Goal: Information Seeking & Learning: Learn about a topic

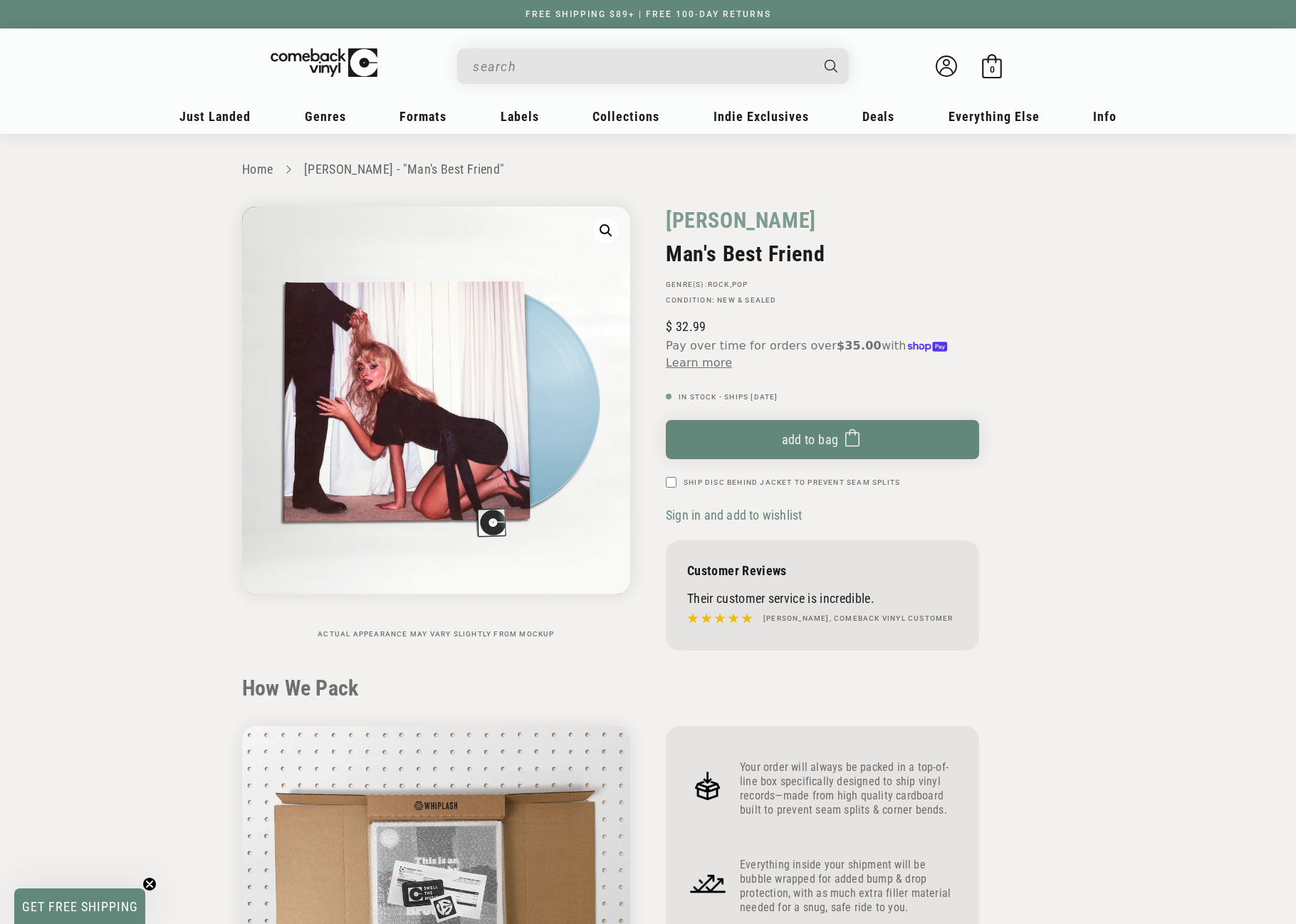
scroll to position [1281, 0]
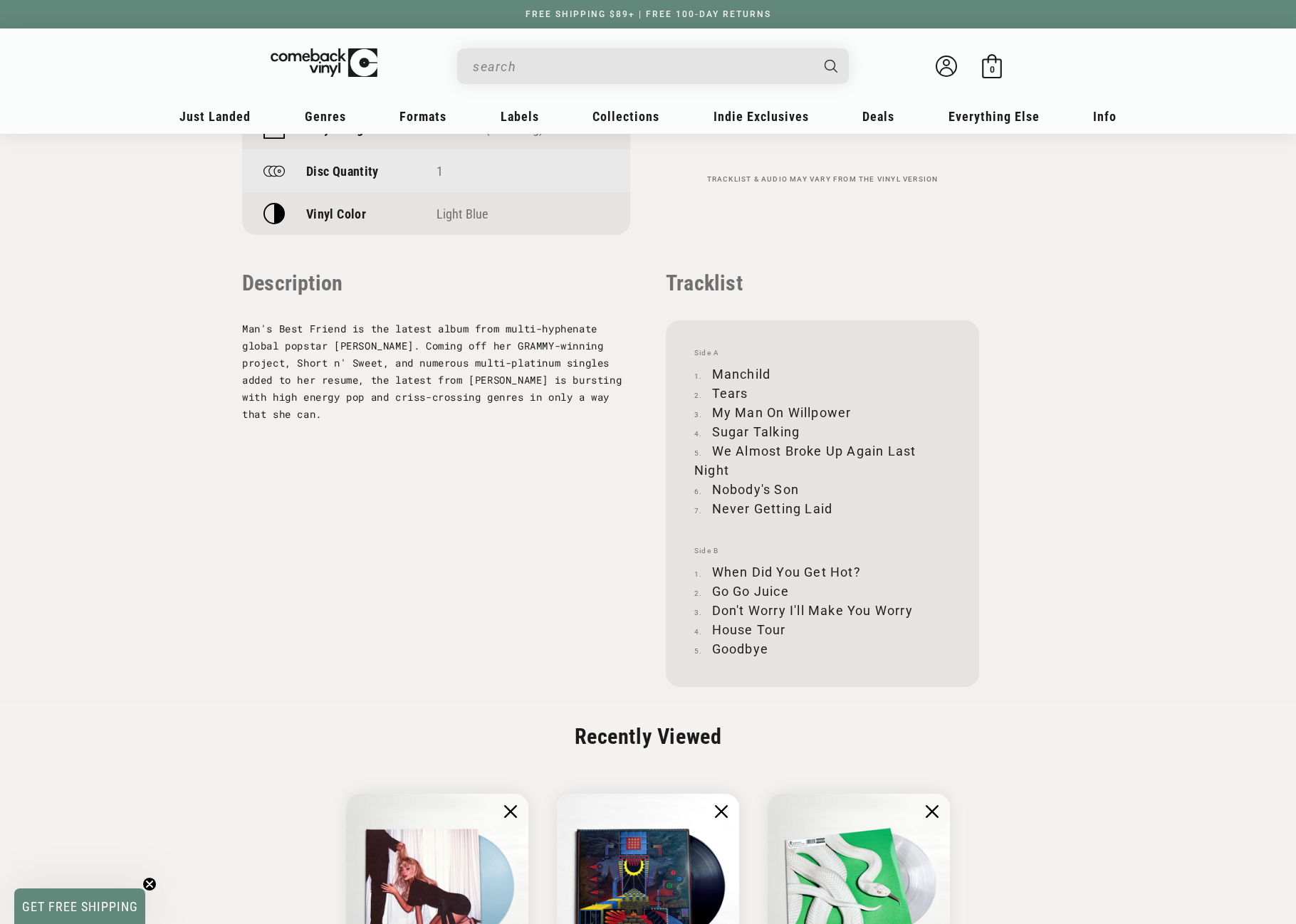
click at [547, 65] on input "When autocomplete results are available use up and down arrows to review and en…" at bounding box center [642, 66] width 338 height 29
paste input "603497843206"
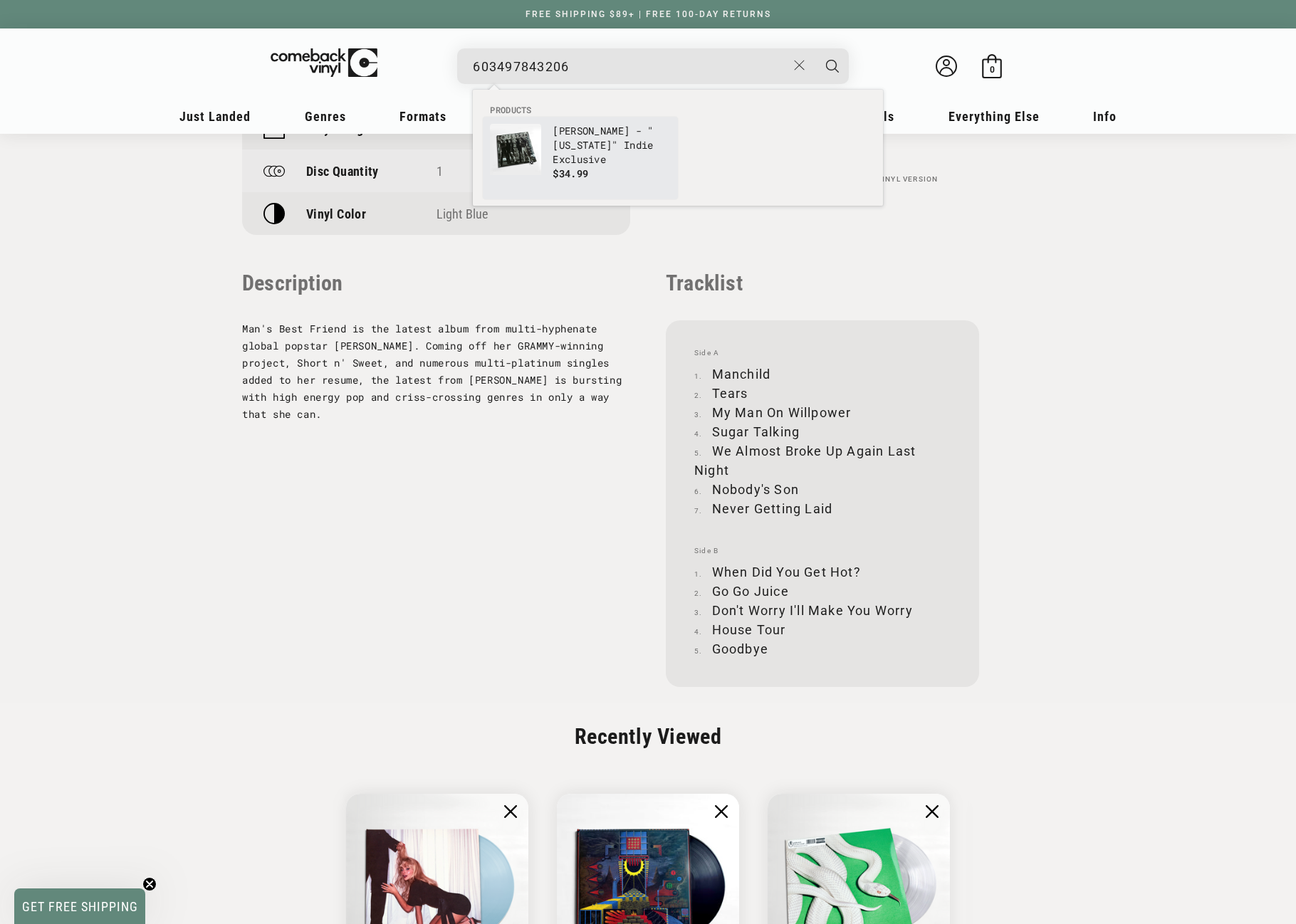
type input "603497843206"
click at [533, 155] on img "Products" at bounding box center [515, 149] width 52 height 52
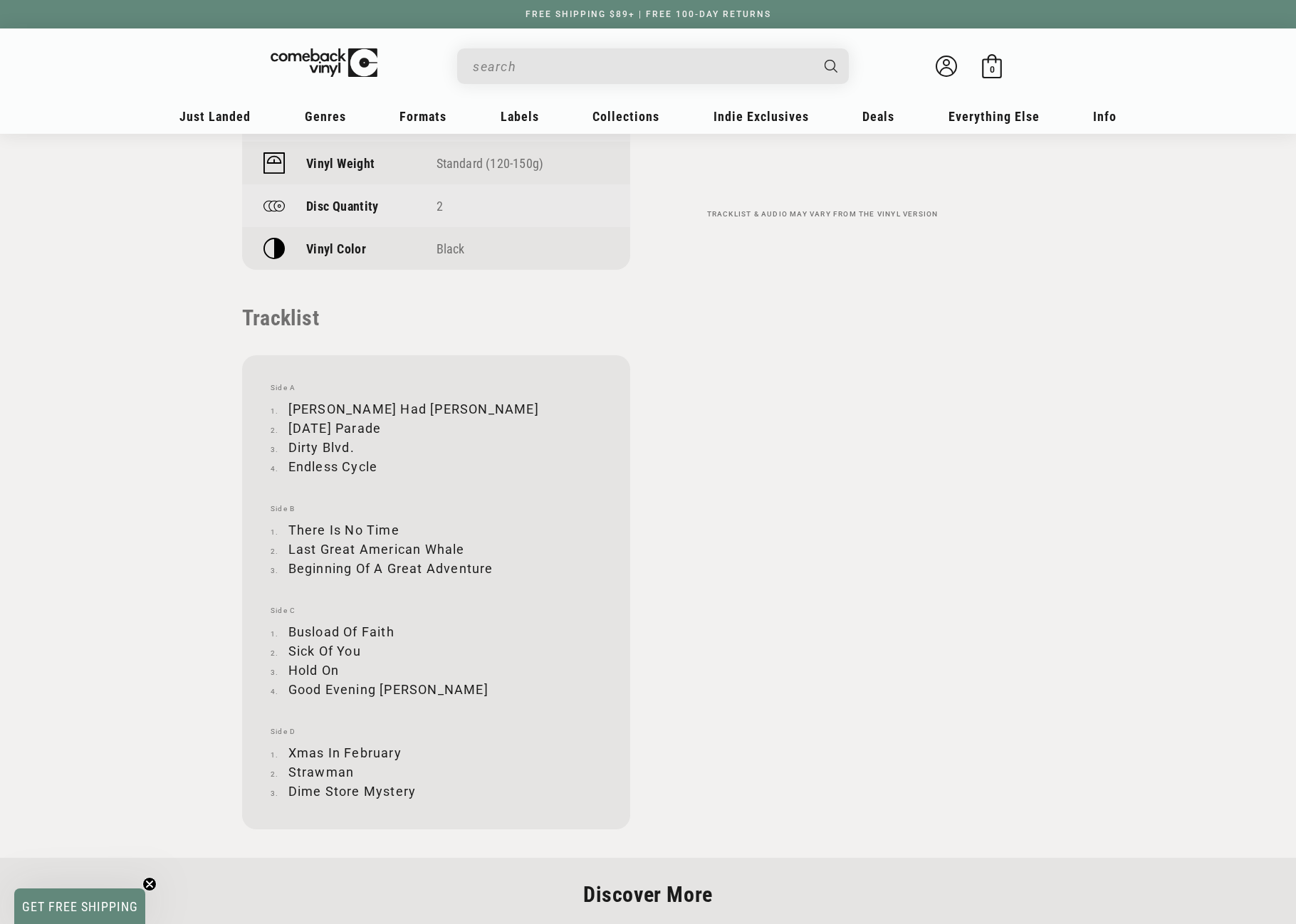
scroll to position [1281, 0]
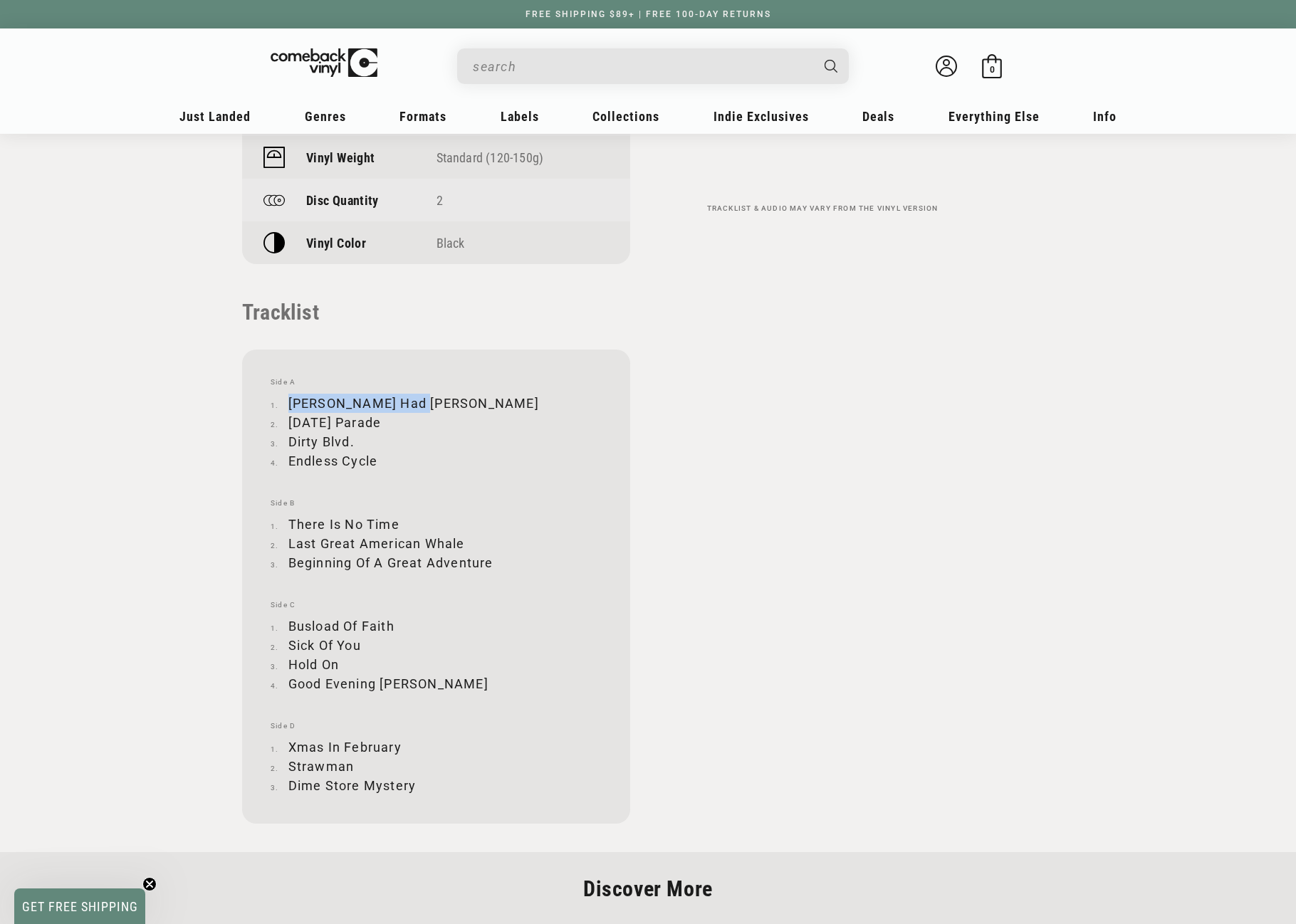
drag, startPoint x: 289, startPoint y: 399, endPoint x: 418, endPoint y: 396, distance: 129.0
click at [418, 396] on li "Romeo Had Juliette" at bounding box center [436, 403] width 331 height 19
copy li "Romeo Had Juliette"
drag, startPoint x: 289, startPoint y: 421, endPoint x: 401, endPoint y: 420, distance: 112.0
click at [401, 420] on li "Halloween Parade" at bounding box center [436, 423] width 331 height 19
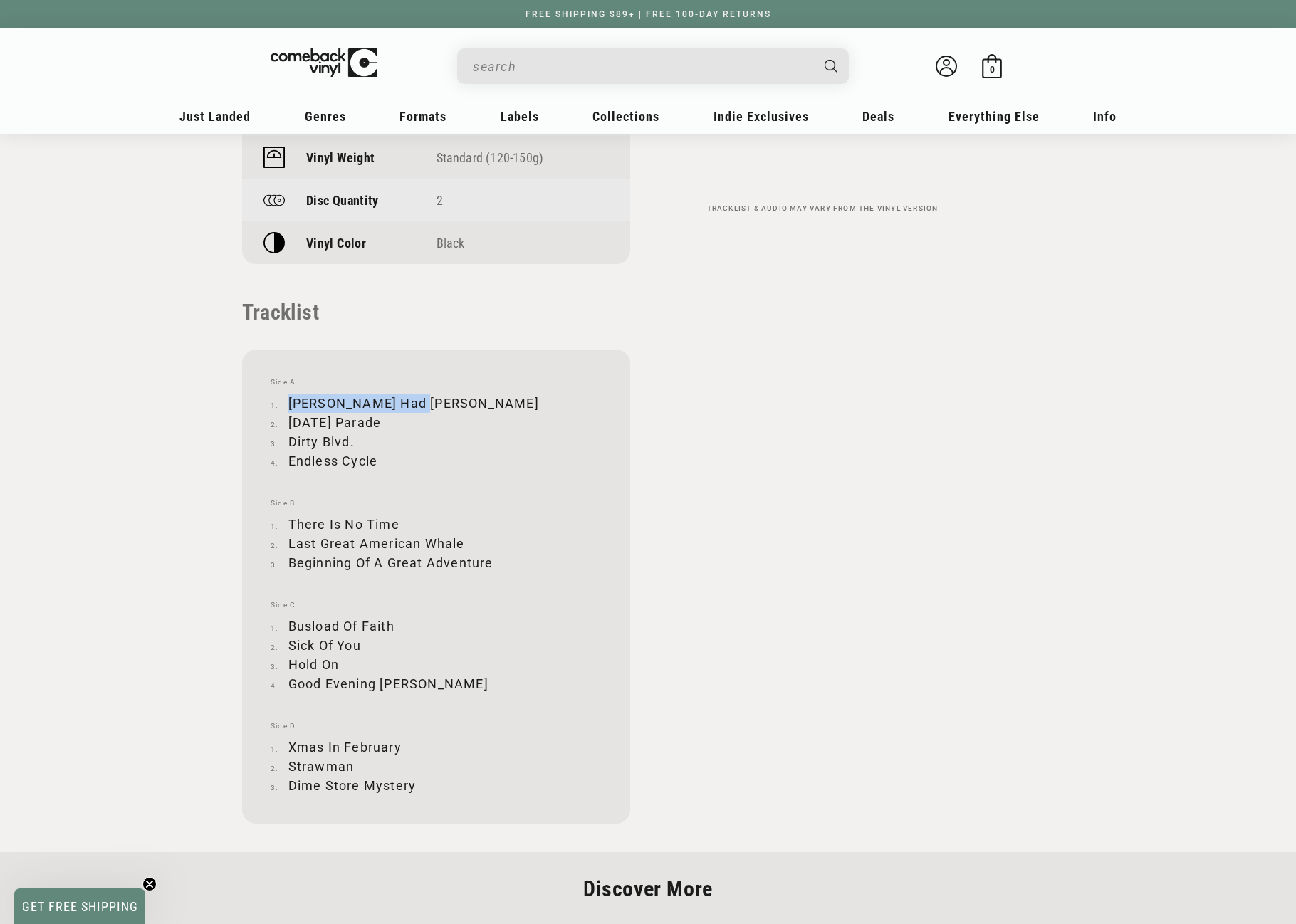
copy li "Halloween Parade"
drag, startPoint x: 290, startPoint y: 438, endPoint x: 353, endPoint y: 436, distance: 63.0
click at [353, 437] on li "Dirty Blvd." at bounding box center [436, 442] width 331 height 19
copy li "Dirty Blvd."
drag, startPoint x: 290, startPoint y: 460, endPoint x: 375, endPoint y: 460, distance: 85.0
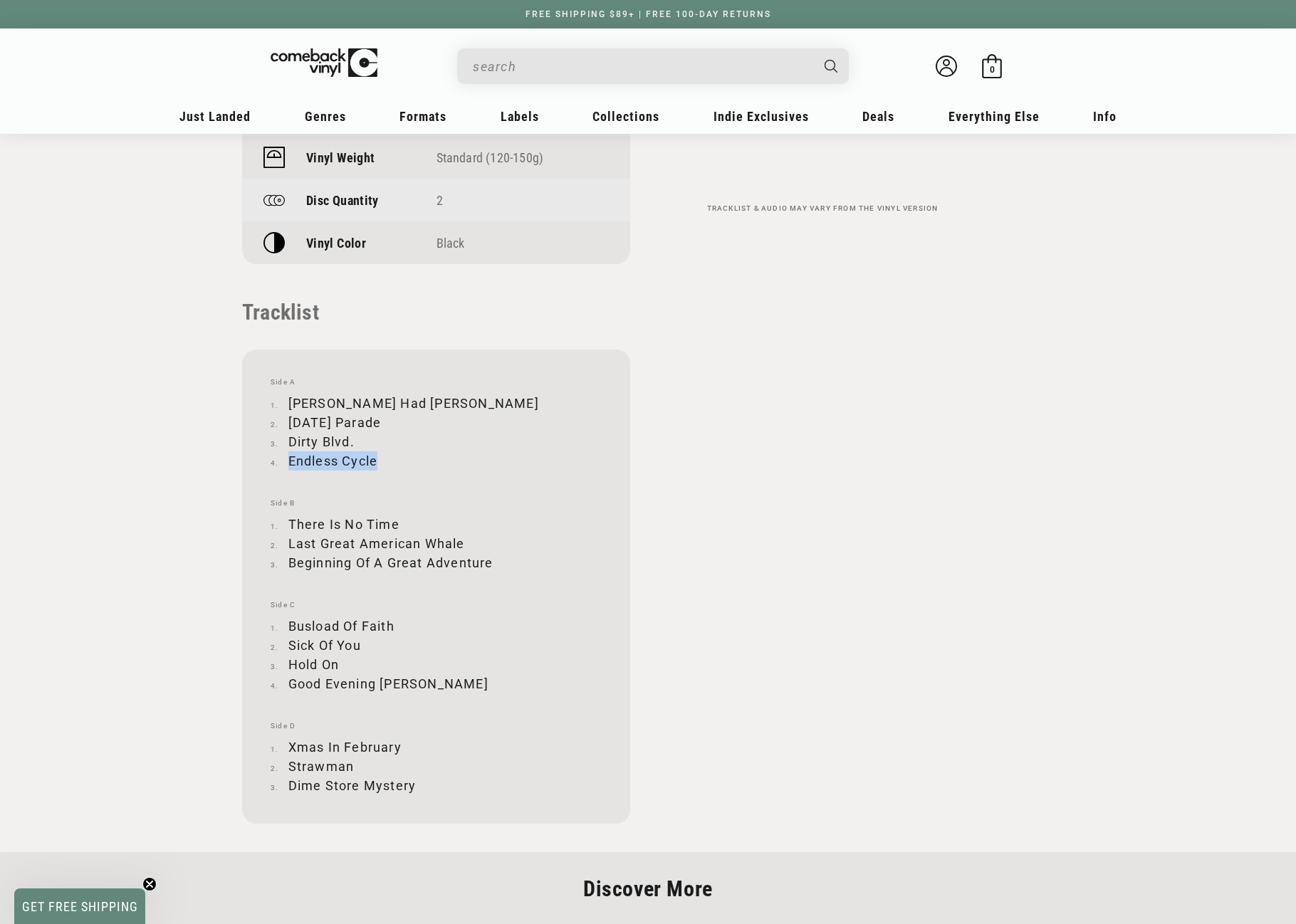
click at [375, 460] on li "Endless Cycle" at bounding box center [436, 462] width 331 height 19
copy li "Endless Cycle"
drag, startPoint x: 290, startPoint y: 522, endPoint x: 394, endPoint y: 521, distance: 104.0
click at [394, 521] on li "There Is No Time" at bounding box center [436, 525] width 331 height 19
copy li "There Is No Time"
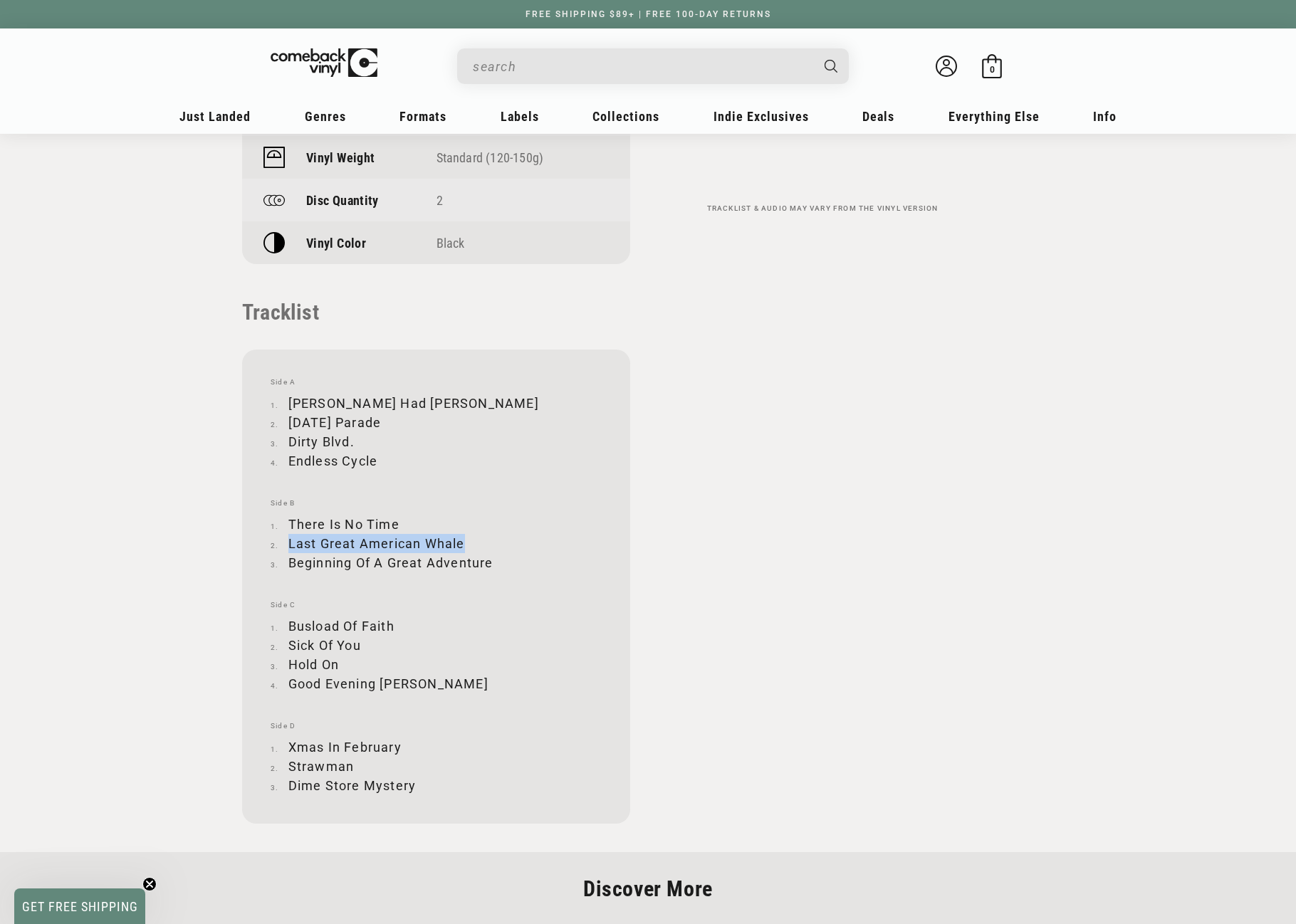
drag, startPoint x: 289, startPoint y: 544, endPoint x: 463, endPoint y: 544, distance: 174.0
click at [463, 546] on li "Last Great American Whale" at bounding box center [436, 544] width 331 height 19
copy li "Last Great American Whale"
drag, startPoint x: 289, startPoint y: 563, endPoint x: 490, endPoint y: 561, distance: 201.0
click at [490, 561] on li "Beginning Of A Great Adventure" at bounding box center [436, 563] width 331 height 19
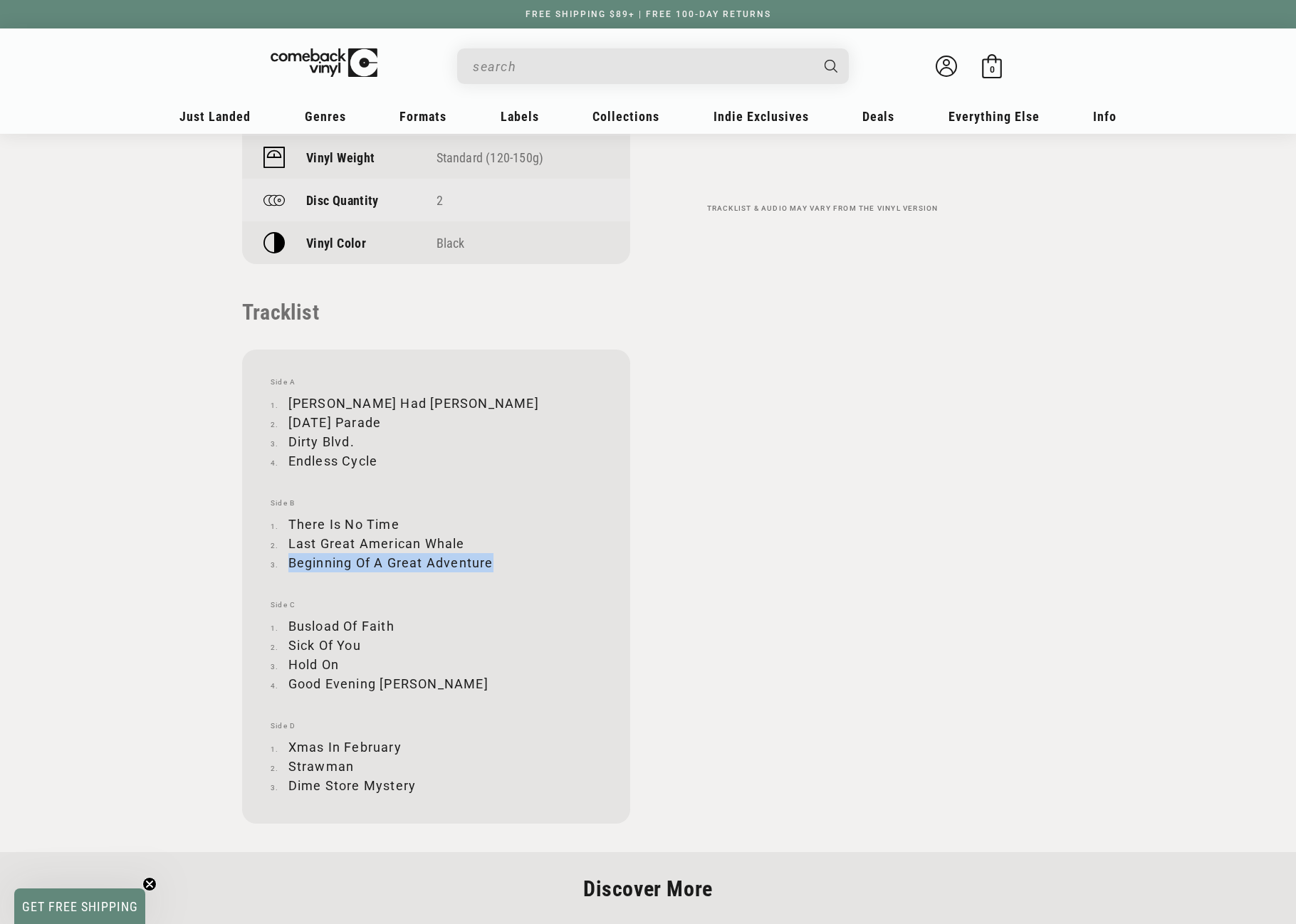
copy li "Beginning Of A Great Adventure"
drag, startPoint x: 290, startPoint y: 624, endPoint x: 391, endPoint y: 621, distance: 101.0
click at [391, 621] on li "Busload Of Faith" at bounding box center [436, 626] width 331 height 19
copy li "Busload Of Faith"
drag, startPoint x: 290, startPoint y: 645, endPoint x: 360, endPoint y: 643, distance: 70.0
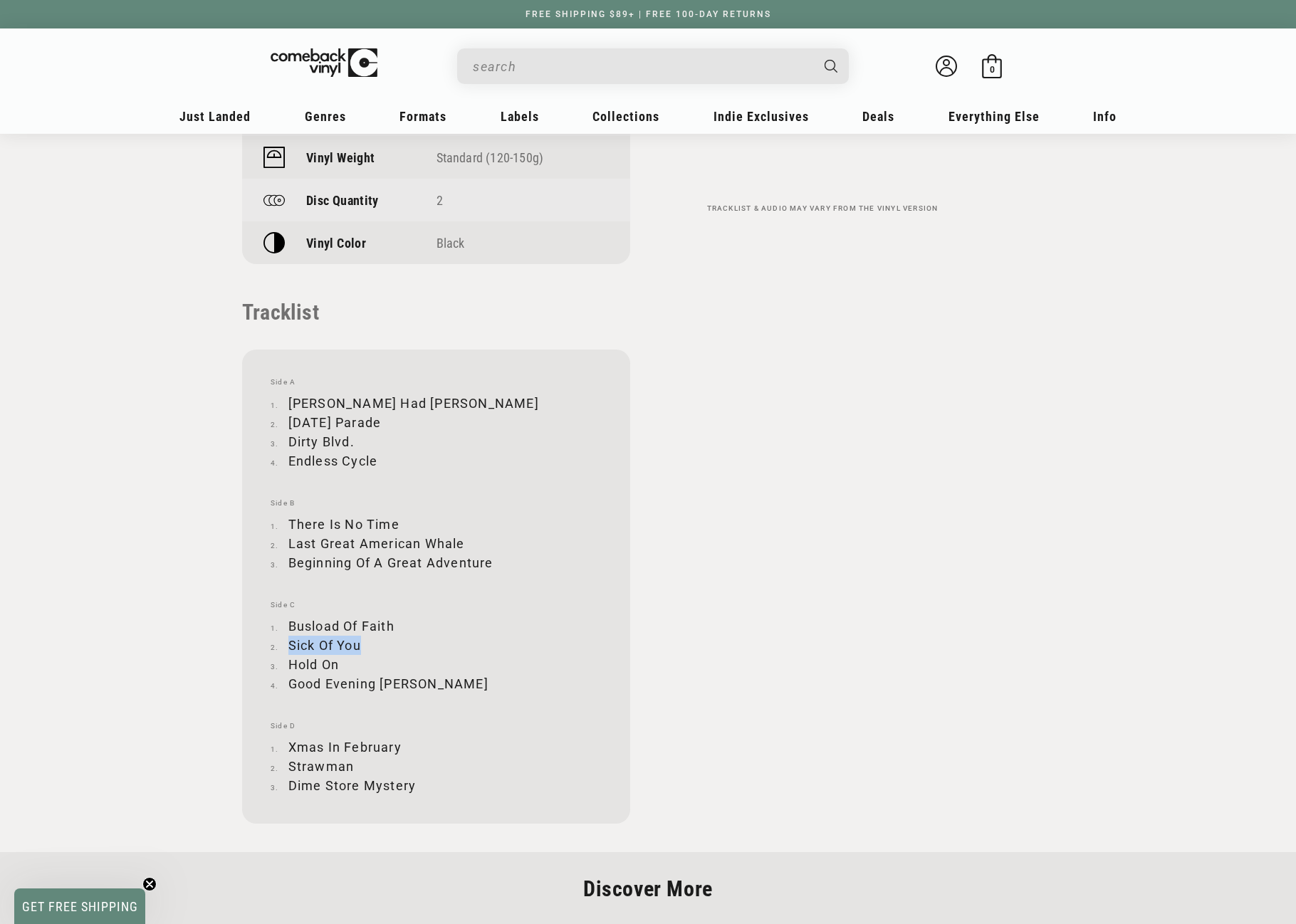
click at [360, 643] on li "Sick Of You" at bounding box center [436, 646] width 331 height 19
copy li "Sick Of You"
drag, startPoint x: 290, startPoint y: 664, endPoint x: 338, endPoint y: 665, distance: 48.0
click at [338, 665] on li "Hold On" at bounding box center [436, 665] width 331 height 19
copy li "Hold On"
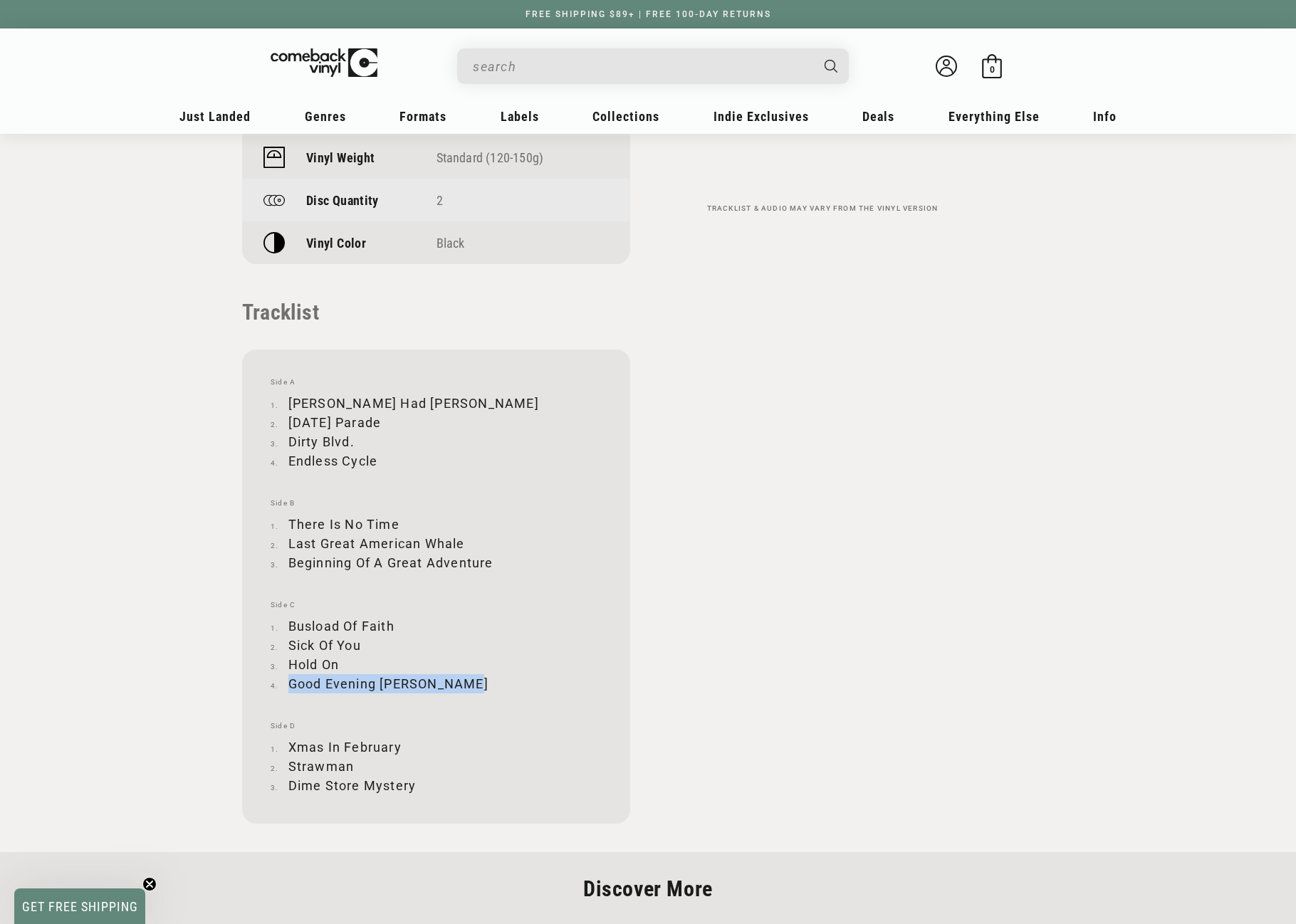
drag, startPoint x: 289, startPoint y: 682, endPoint x: 463, endPoint y: 683, distance: 174.0
click at [463, 683] on li "Good Evening Mr. Waldheim" at bounding box center [436, 684] width 331 height 19
drag, startPoint x: 289, startPoint y: 746, endPoint x: 399, endPoint y: 748, distance: 110.0
click at [399, 748] on li "Xmas In February" at bounding box center [436, 748] width 331 height 19
drag, startPoint x: 290, startPoint y: 767, endPoint x: 351, endPoint y: 767, distance: 61.0
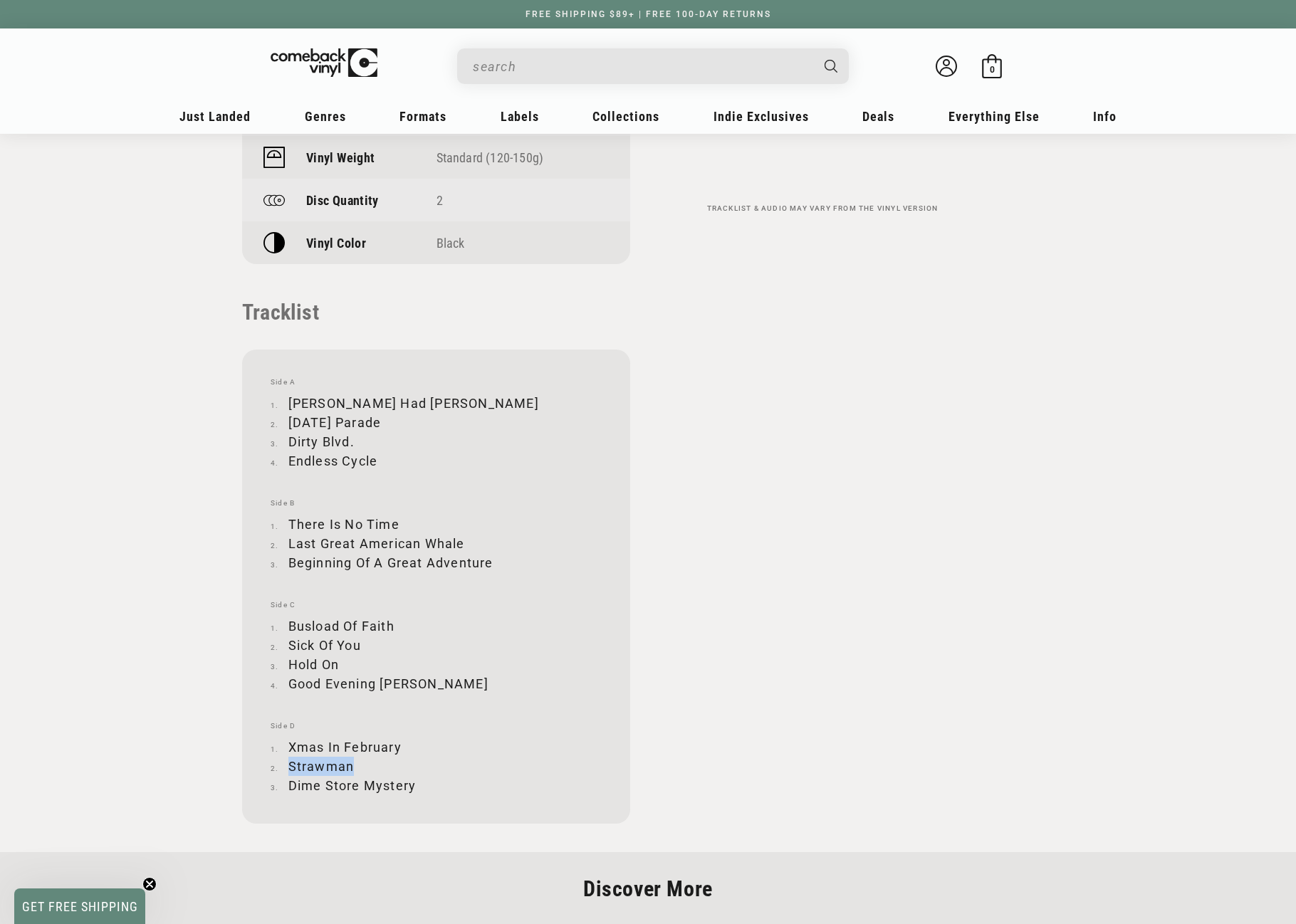
click at [351, 767] on li "Strawman" at bounding box center [436, 766] width 331 height 19
drag, startPoint x: 289, startPoint y: 783, endPoint x: 416, endPoint y: 789, distance: 127.1
click at [416, 789] on li "Dime Store Mystery" at bounding box center [436, 786] width 331 height 19
